Goal: Check status: Check status

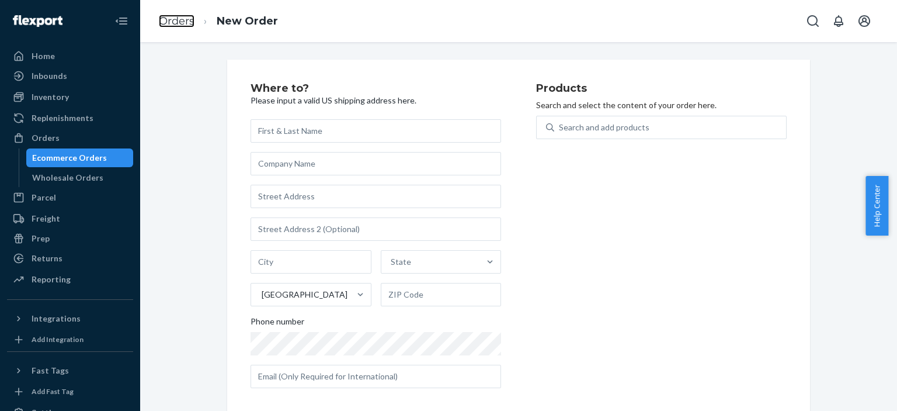
click at [190, 19] on link "Orders" at bounding box center [177, 21] width 36 height 13
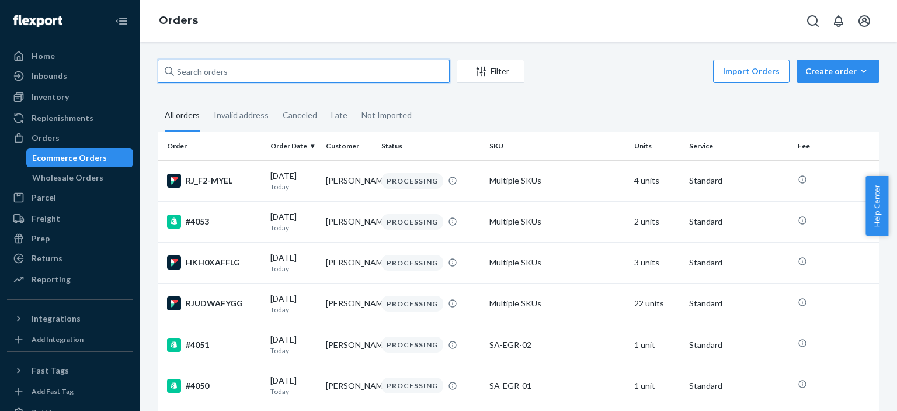
click at [269, 71] on input "text" at bounding box center [304, 71] width 292 height 23
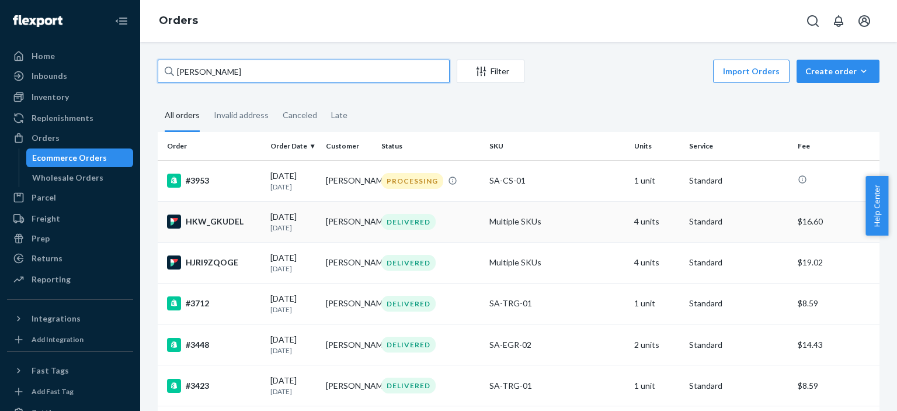
type input "[PERSON_NAME]"
click at [453, 235] on td "DELIVERED" at bounding box center [431, 221] width 108 height 41
